Goal: Transaction & Acquisition: Purchase product/service

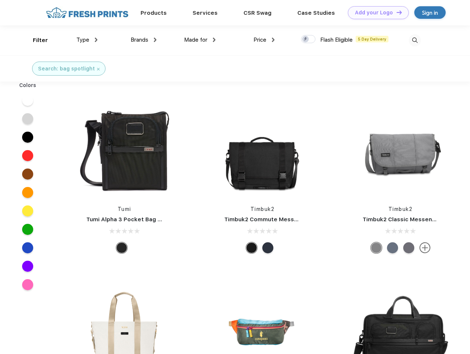
click at [376, 13] on link "Add your Logo Design Tool" at bounding box center [378, 12] width 61 height 13
click at [0, 0] on div "Design Tool" at bounding box center [0, 0] width 0 height 0
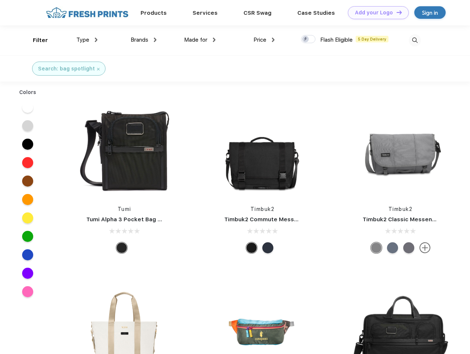
click at [396, 12] on link "Add your Logo Design Tool" at bounding box center [378, 12] width 61 height 13
click at [35, 40] on div "Filter" at bounding box center [40, 40] width 15 height 8
click at [87, 40] on span "Type" at bounding box center [82, 40] width 13 height 7
click at [144, 40] on span "Brands" at bounding box center [140, 40] width 18 height 7
click at [200, 40] on span "Made for" at bounding box center [195, 40] width 23 height 7
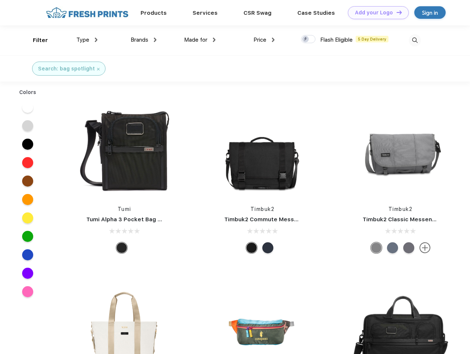
click at [264, 40] on span "Price" at bounding box center [260, 40] width 13 height 7
click at [309, 39] on div at bounding box center [308, 39] width 14 height 8
click at [306, 39] on input "checkbox" at bounding box center [303, 37] width 5 height 5
click at [415, 40] on img at bounding box center [415, 40] width 12 height 12
